Goal: Navigation & Orientation: Find specific page/section

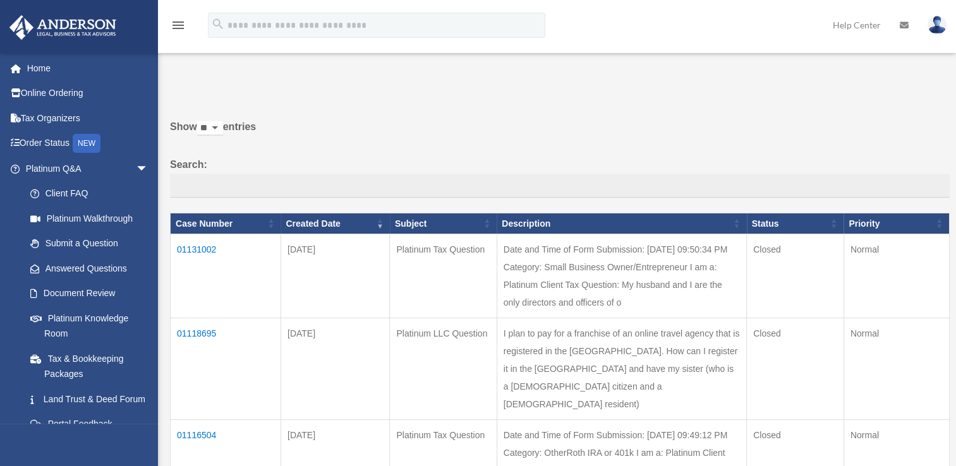
click at [205, 244] on td "01131002" at bounding box center [226, 276] width 111 height 84
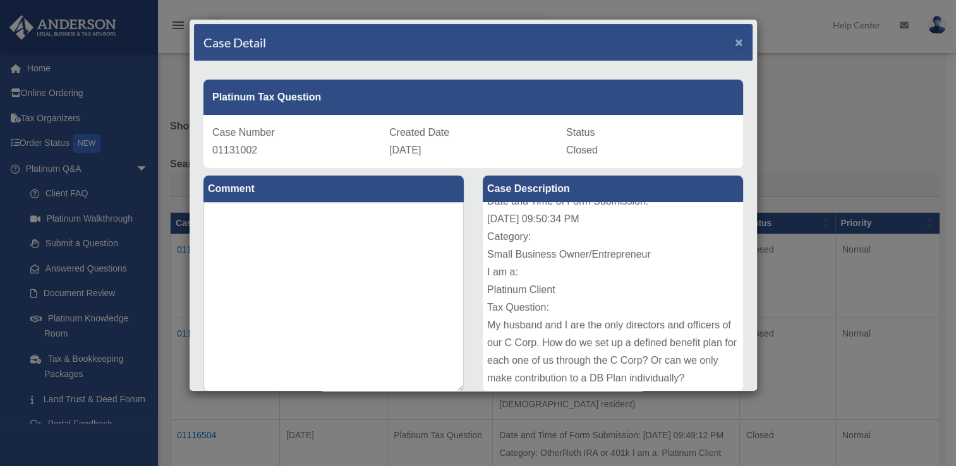
click at [735, 40] on span "×" at bounding box center [739, 42] width 8 height 15
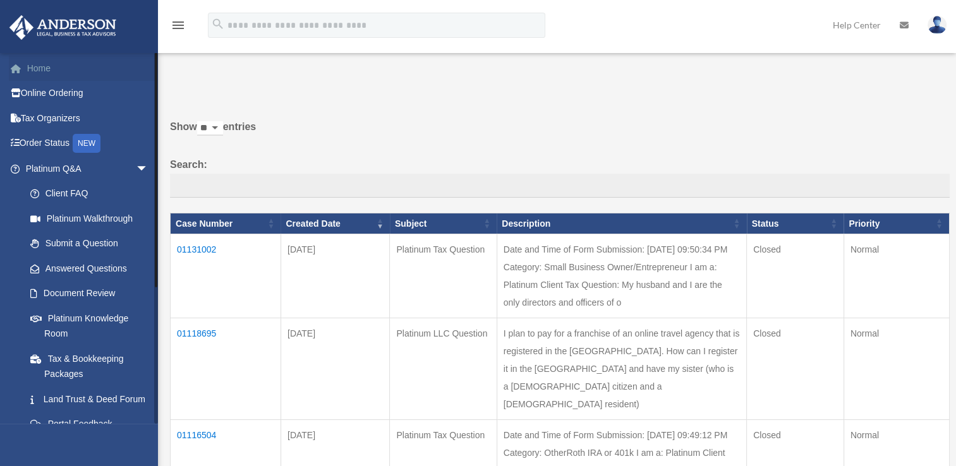
click at [30, 72] on link "Home" at bounding box center [88, 68] width 159 height 25
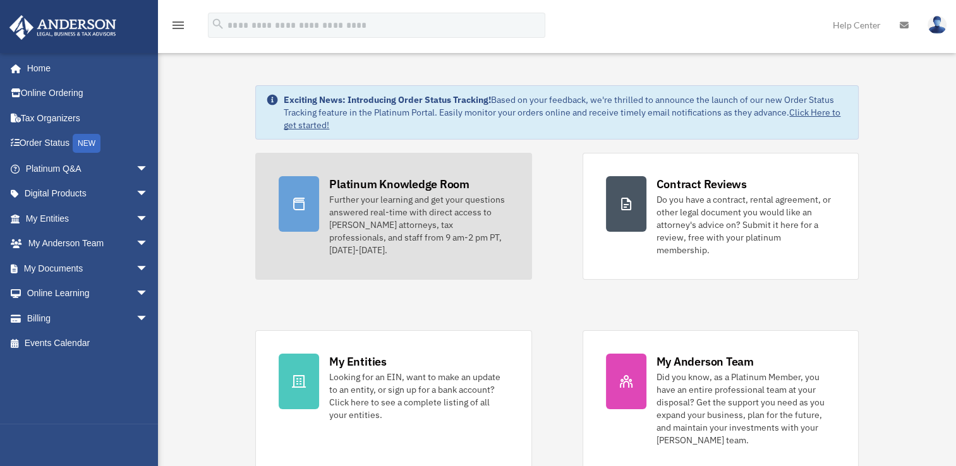
click at [351, 226] on div "Further your learning and get your questions answered real-time with direct acc…" at bounding box center [418, 224] width 179 height 63
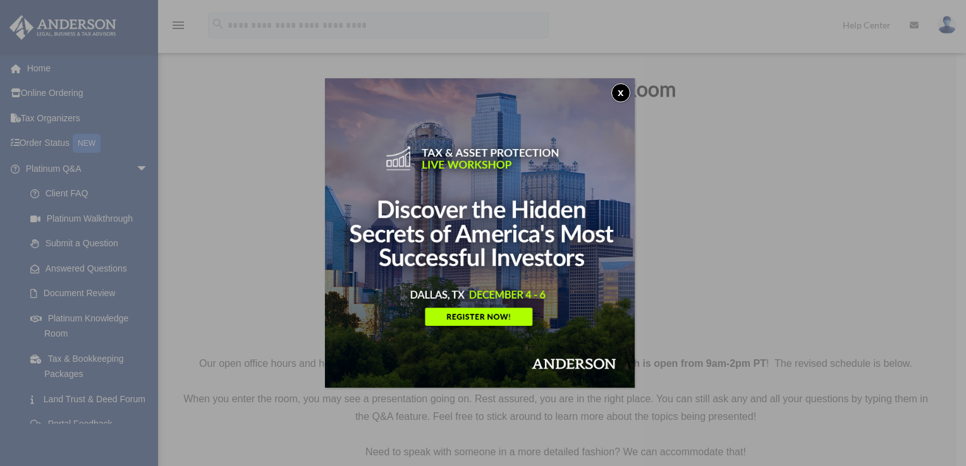
click at [621, 94] on button "x" at bounding box center [620, 92] width 19 height 19
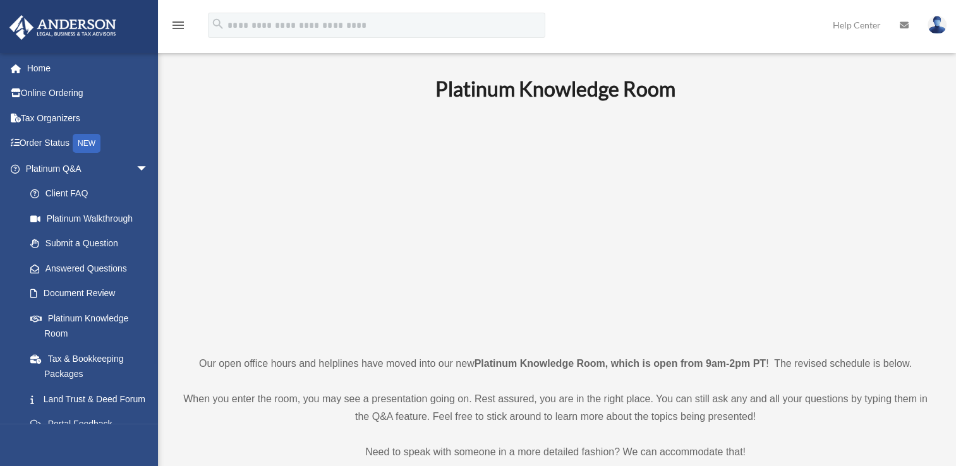
scroll to position [408, 0]
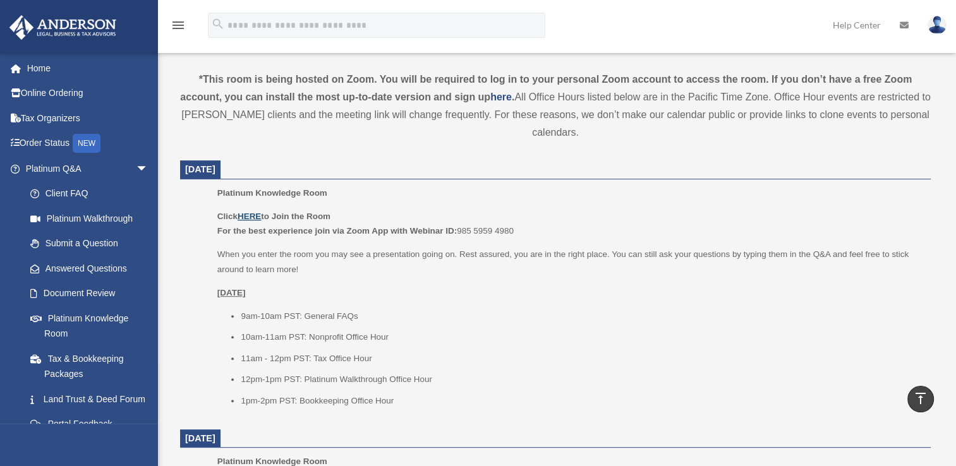
click at [258, 218] on u "HERE" at bounding box center [249, 216] width 23 height 9
click at [79, 241] on link "Submit a Question" at bounding box center [93, 243] width 150 height 25
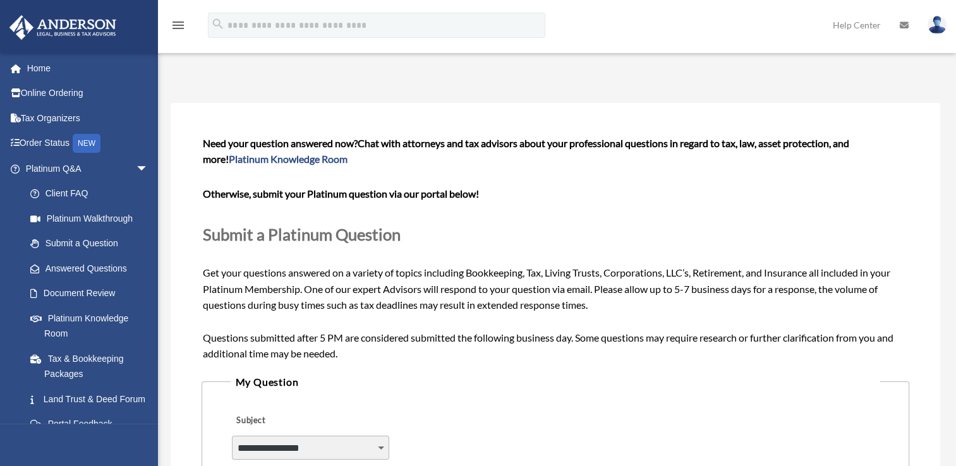
click at [367, 444] on select "**********" at bounding box center [311, 448] width 158 height 24
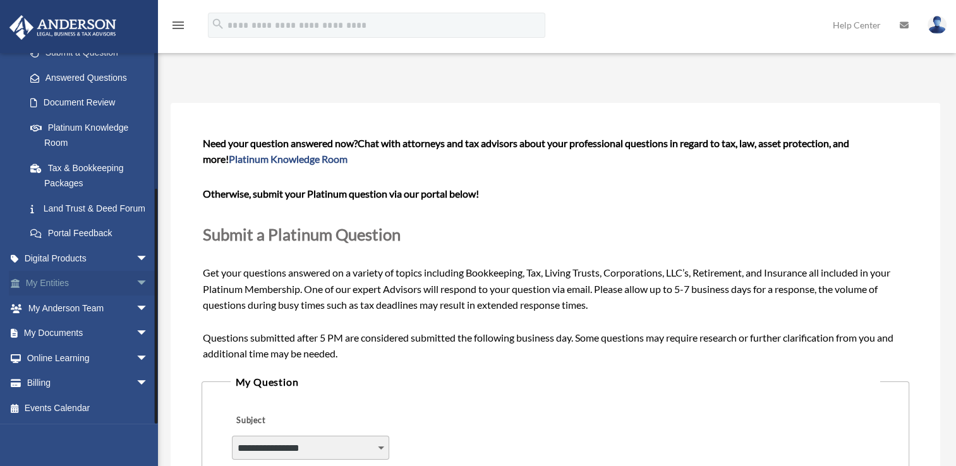
click at [114, 285] on link "My Entities arrow_drop_down" at bounding box center [88, 283] width 159 height 25
click at [136, 284] on span "arrow_drop_down" at bounding box center [148, 284] width 25 height 26
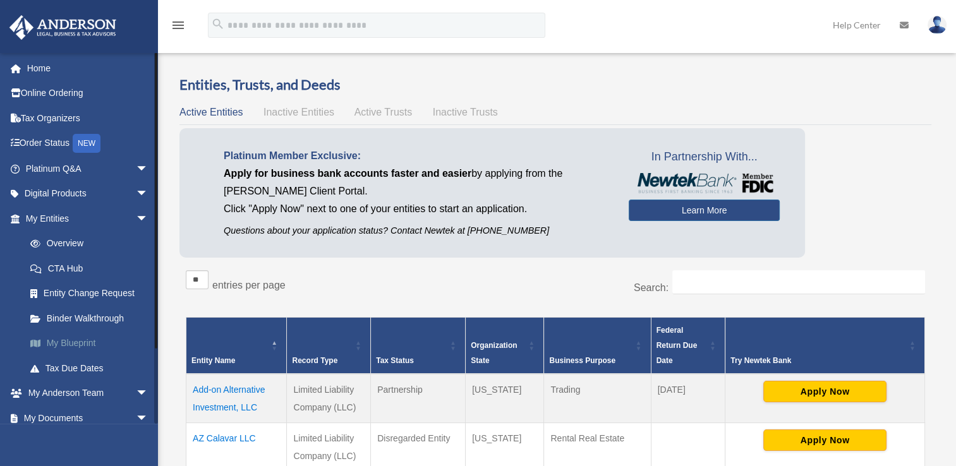
click at [57, 348] on link "My Blueprint" at bounding box center [93, 343] width 150 height 25
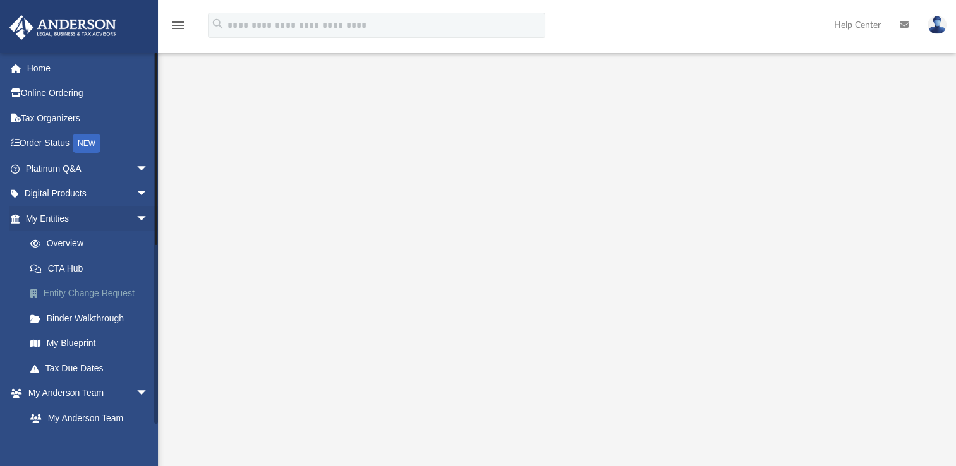
click at [84, 295] on link "Entity Change Request" at bounding box center [93, 293] width 150 height 25
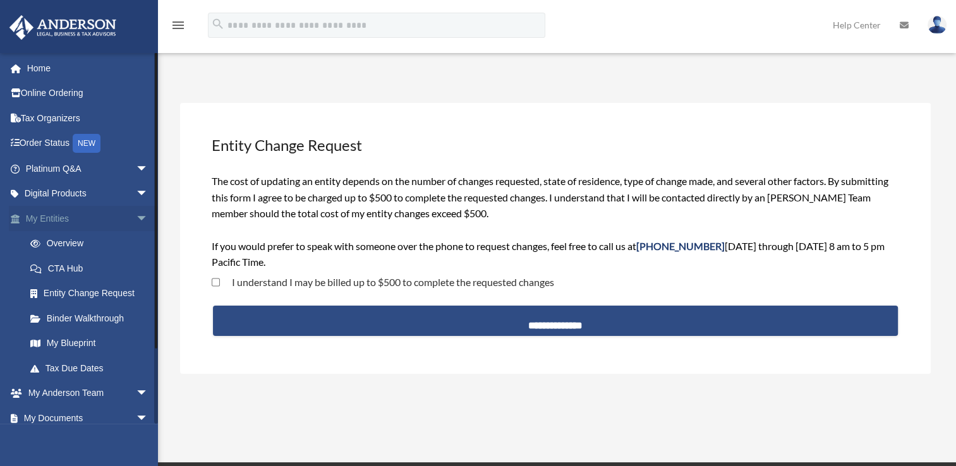
click at [39, 217] on link "My Entities arrow_drop_down" at bounding box center [88, 218] width 159 height 25
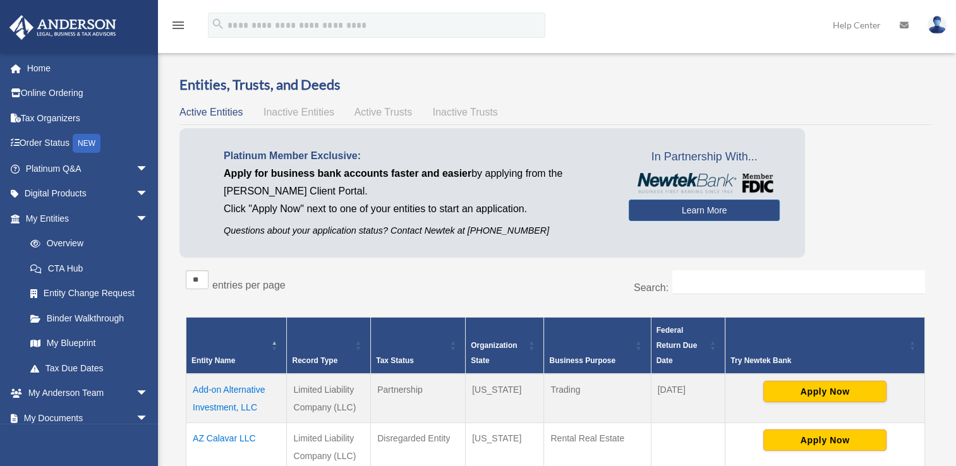
click at [76, 391] on link "My Anderson Team arrow_drop_down" at bounding box center [88, 393] width 159 height 25
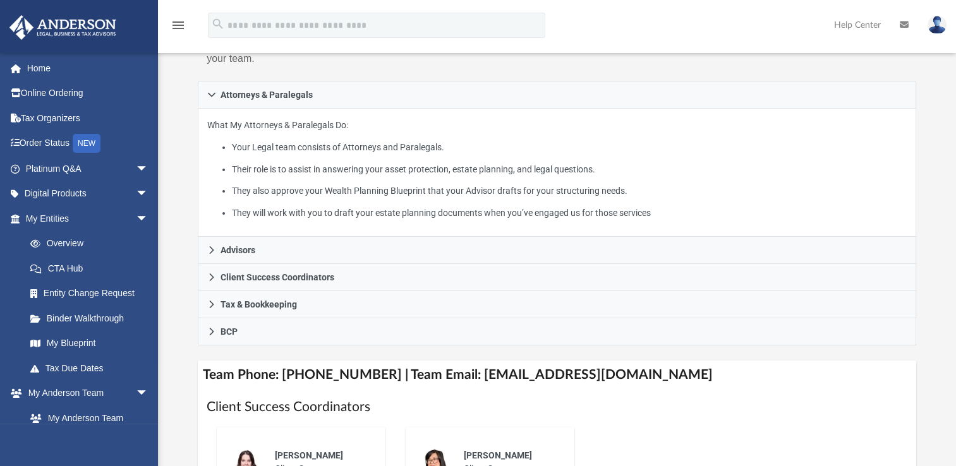
scroll to position [193, 0]
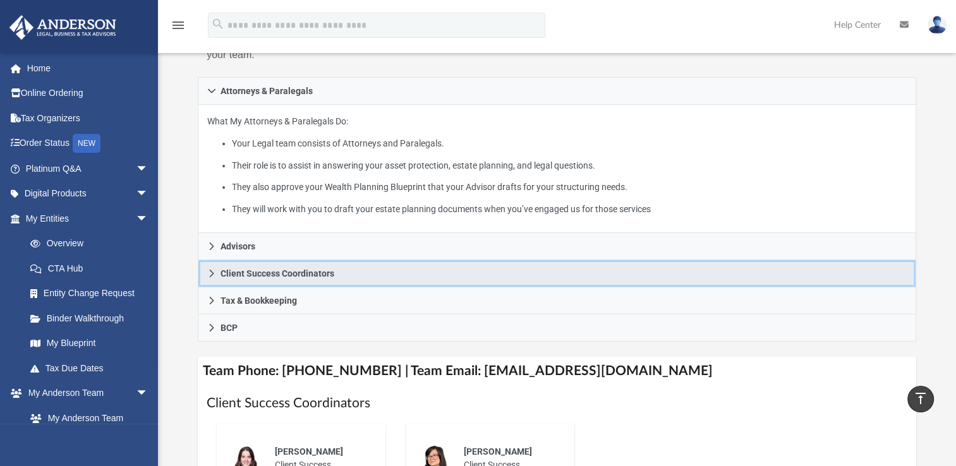
click at [340, 269] on link "Client Success Coordinators" at bounding box center [557, 273] width 719 height 27
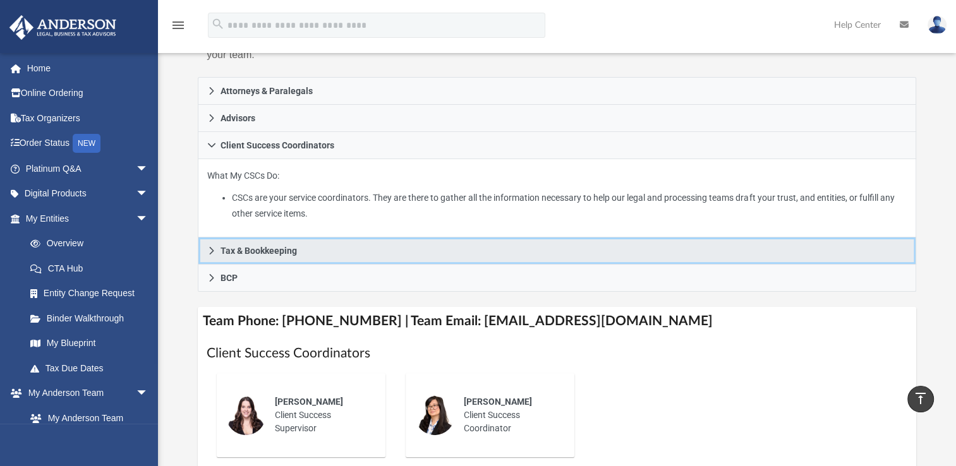
click at [339, 250] on link "Tax & Bookkeeping" at bounding box center [557, 251] width 719 height 27
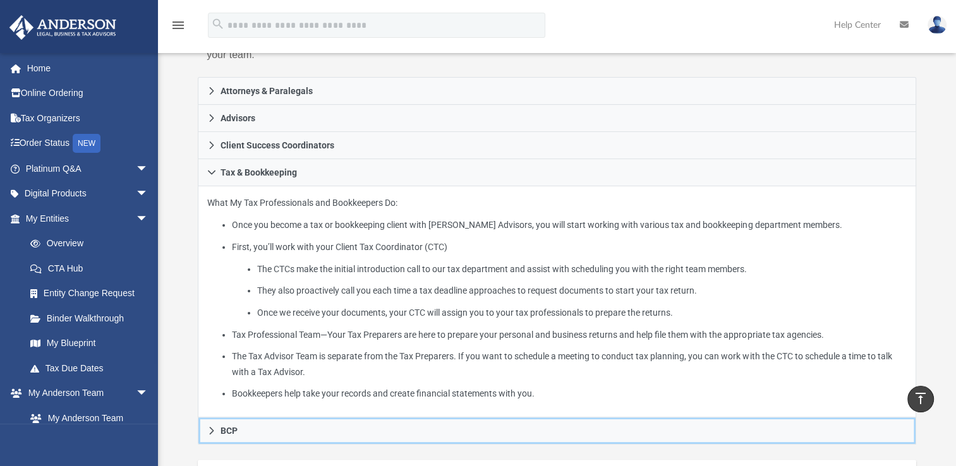
click at [285, 431] on link "BCP" at bounding box center [557, 431] width 719 height 27
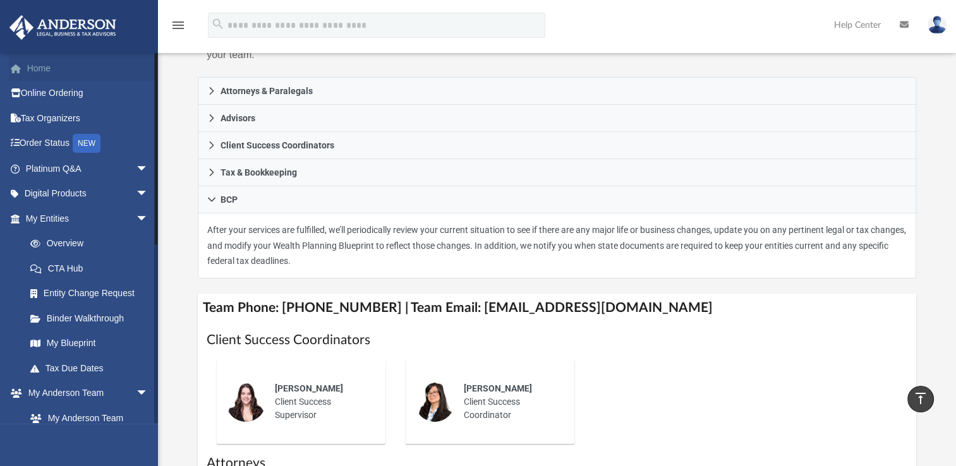
click at [44, 70] on link "Home" at bounding box center [88, 68] width 159 height 25
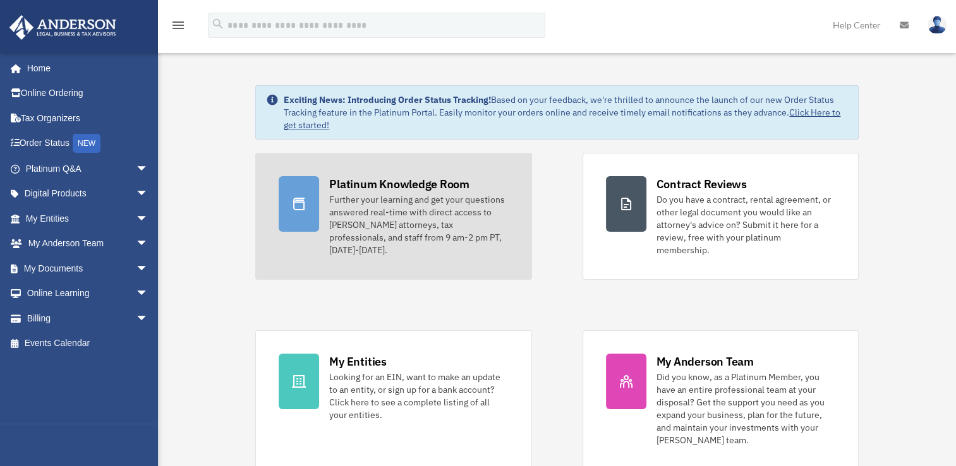
click at [396, 205] on div "Further your learning and get your questions answered real-time with direct acc…" at bounding box center [418, 224] width 179 height 63
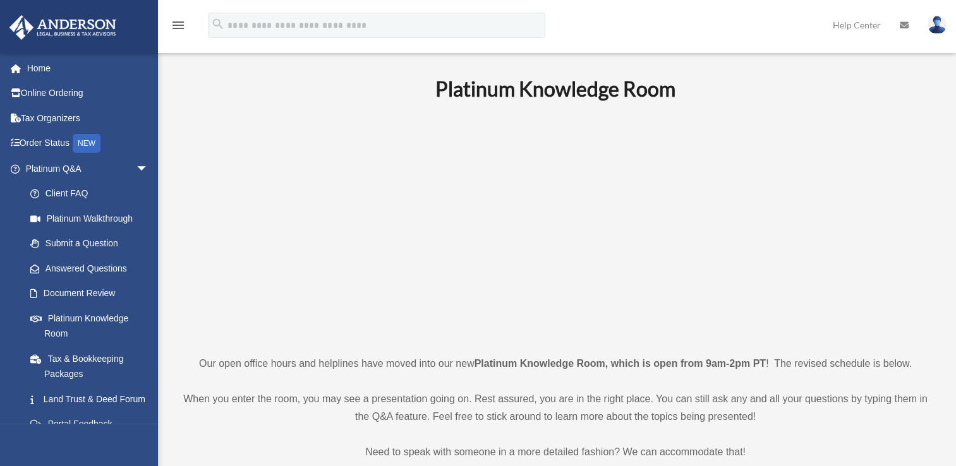
scroll to position [408, 0]
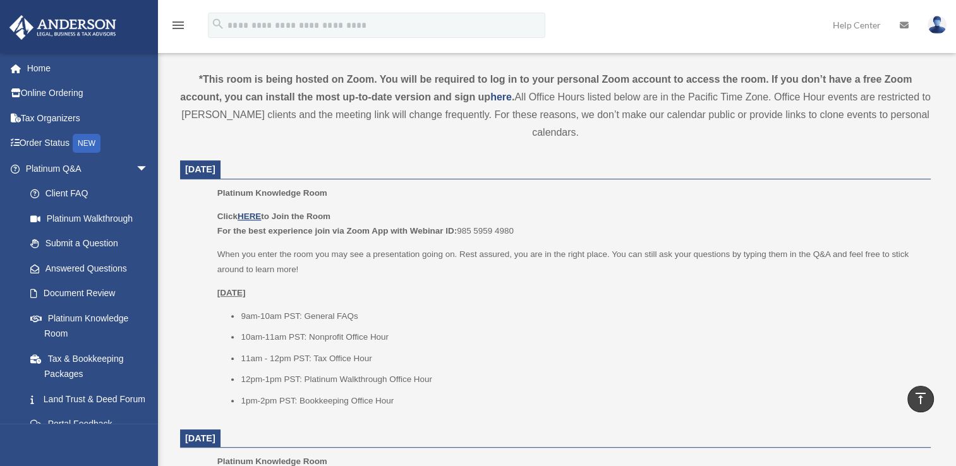
click at [501, 336] on li "10am-11am PST: Nonprofit Office Hour" at bounding box center [581, 337] width 681 height 15
